Goal: Feedback & Contribution: Contribute content

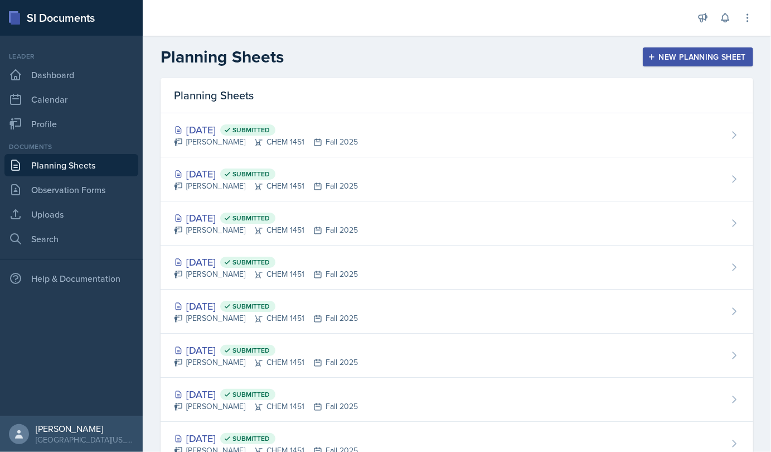
click at [238, 134] on div "[DATE] Submitted" at bounding box center [266, 129] width 184 height 15
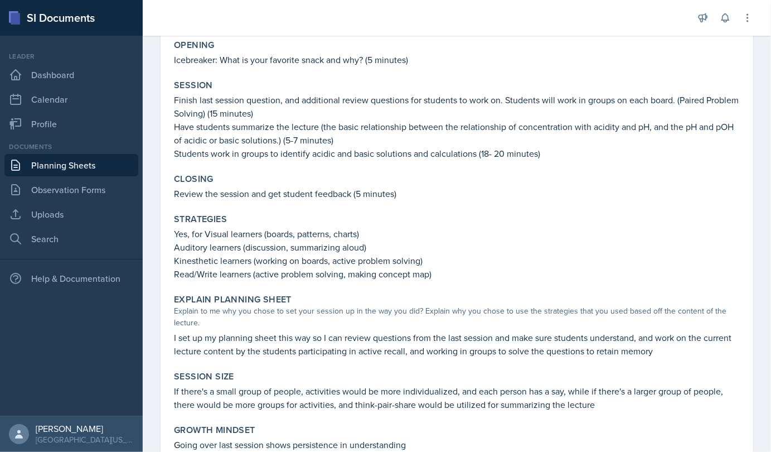
scroll to position [294, 0]
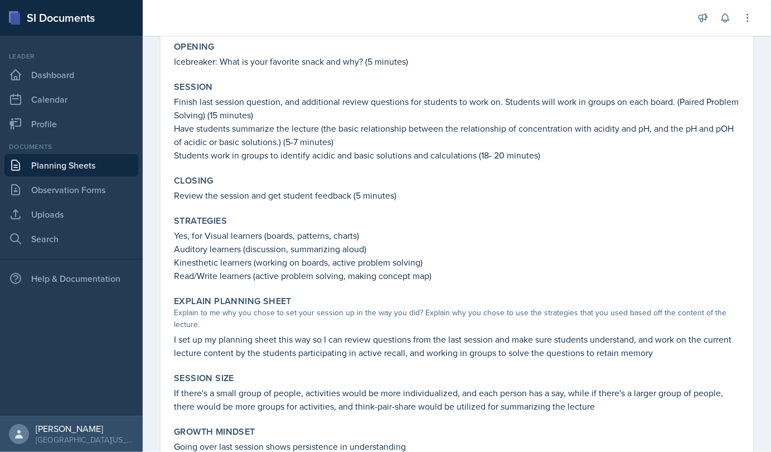
click at [590, 157] on p "Students work in groups to identify acidic and basic solutions and calculations…" at bounding box center [457, 154] width 566 height 13
click at [52, 211] on link "Uploads" at bounding box center [71, 214] width 134 height 22
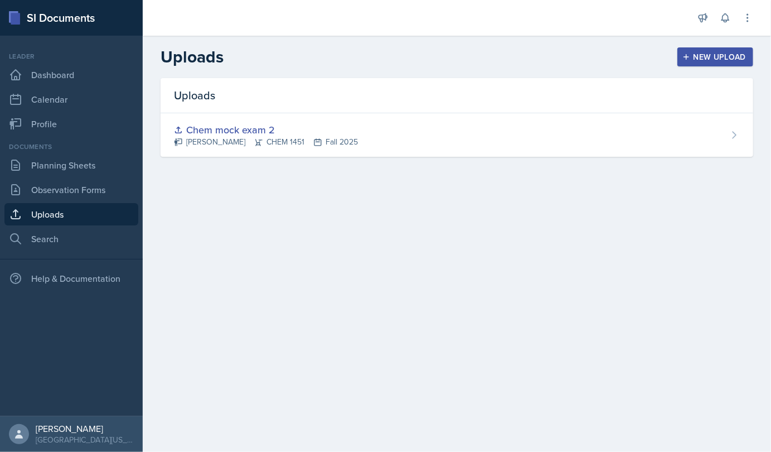
click at [683, 50] on button "New Upload" at bounding box center [715, 56] width 76 height 19
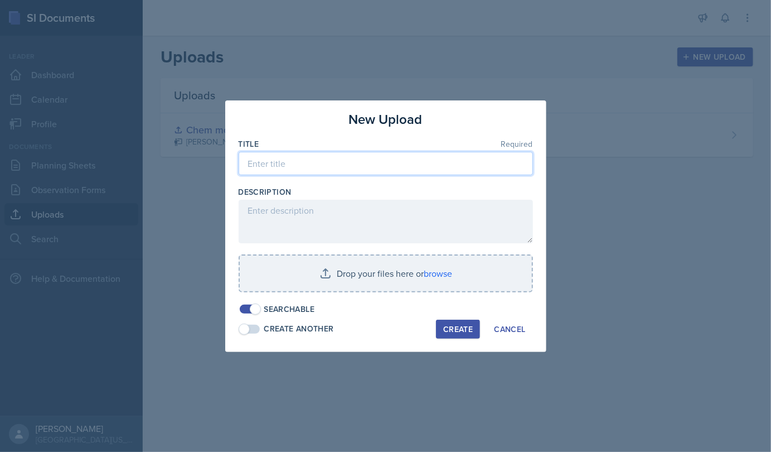
click at [358, 164] on input at bounding box center [386, 163] width 294 height 23
type input "Questions"
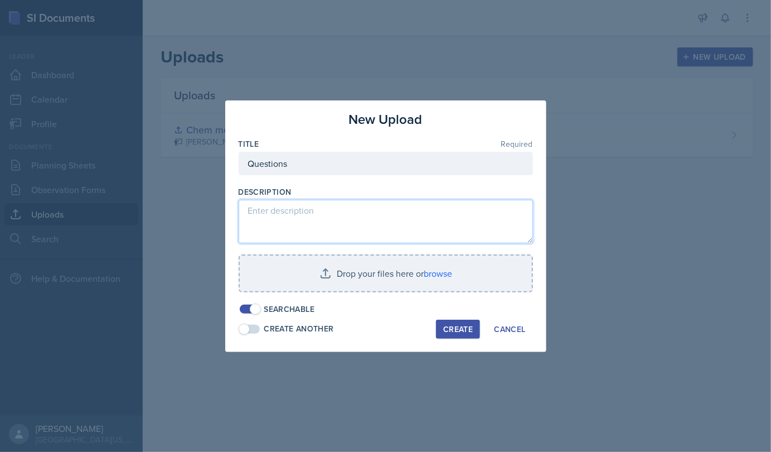
click at [350, 228] on textarea at bounding box center [386, 221] width 294 height 43
type textarea "For [DATE]"
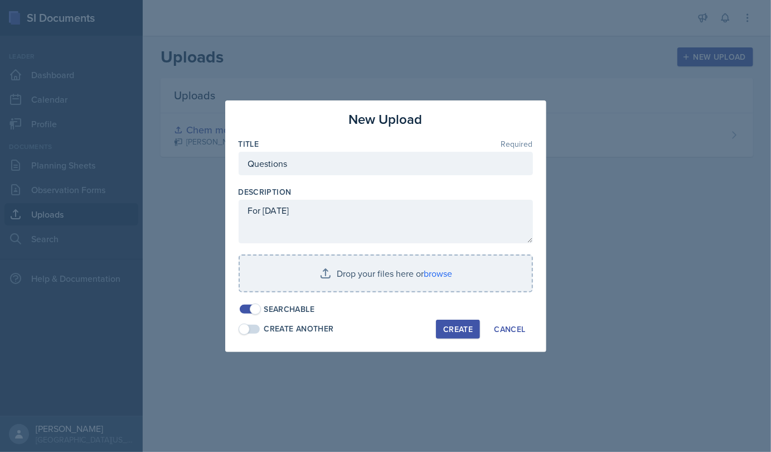
click at [409, 288] on input "file" at bounding box center [386, 273] width 292 height 36
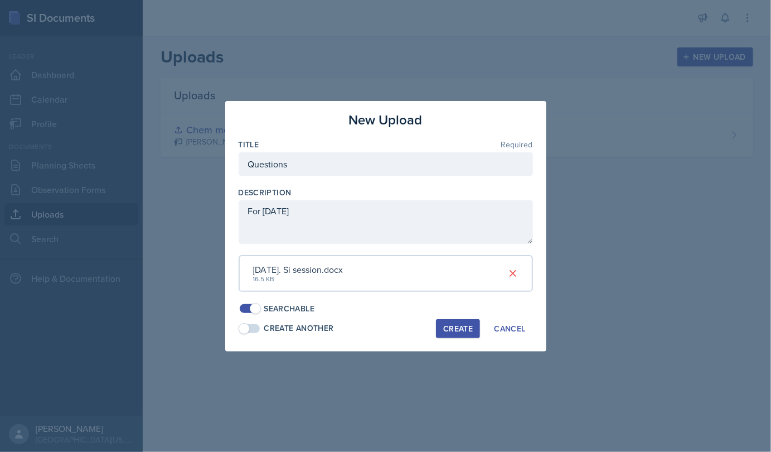
click at [460, 326] on div "Create" at bounding box center [458, 328] width 30 height 9
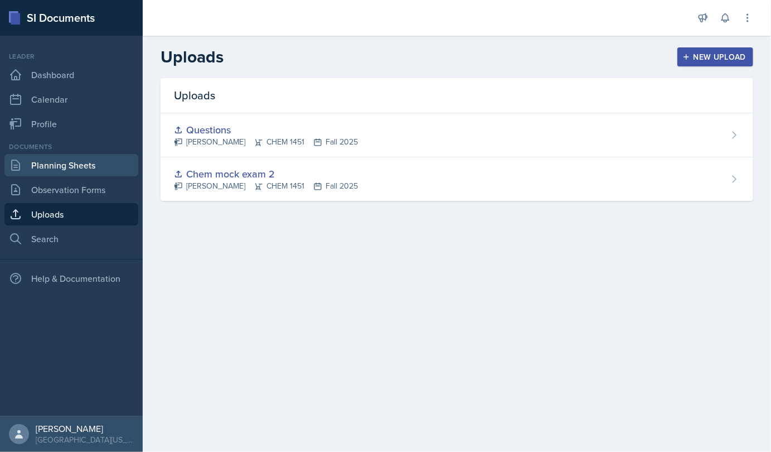
click at [67, 154] on link "Planning Sheets" at bounding box center [71, 165] width 134 height 22
